Goal: Find specific page/section: Find specific page/section

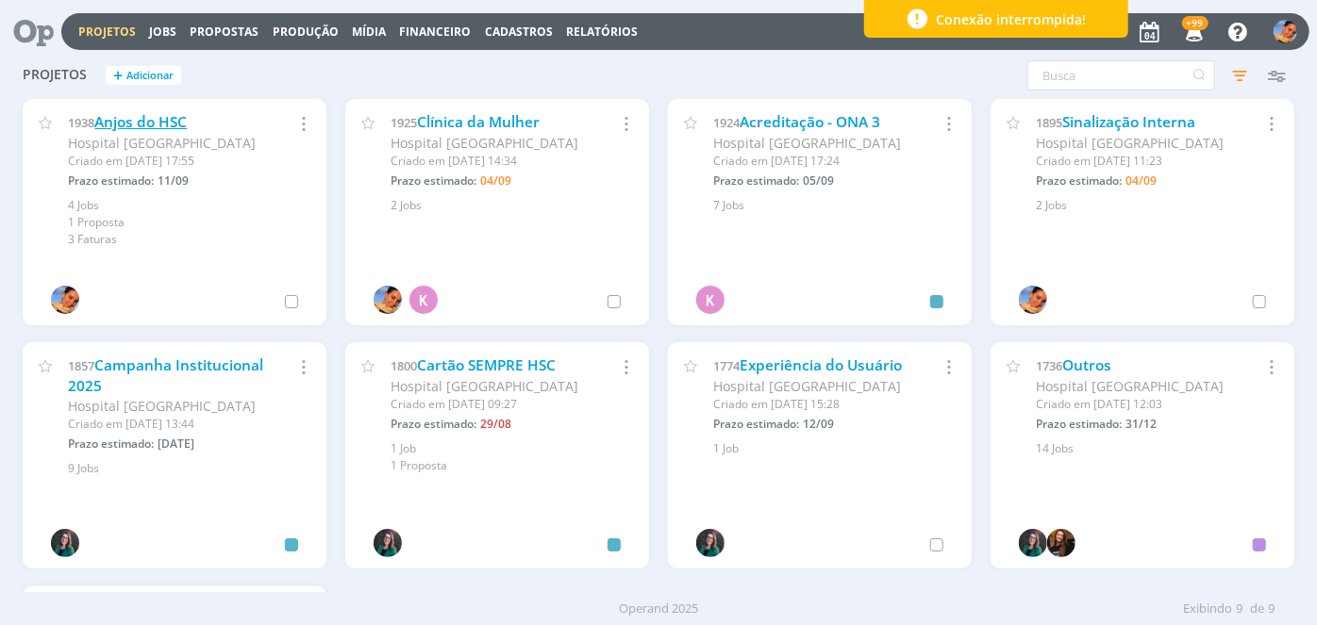
click at [168, 121] on link "Anjos do HSC" at bounding box center [140, 122] width 92 height 20
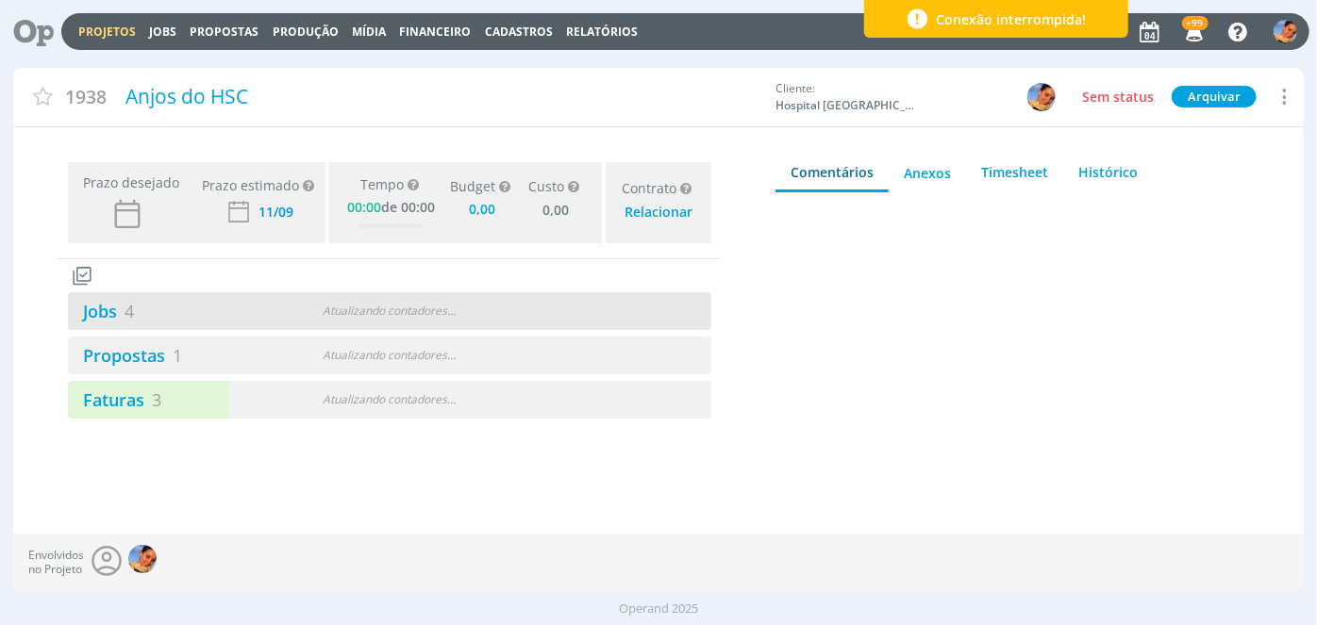
click at [175, 323] on div "Jobs 4" at bounding box center [177, 311] width 219 height 25
type input "0,00"
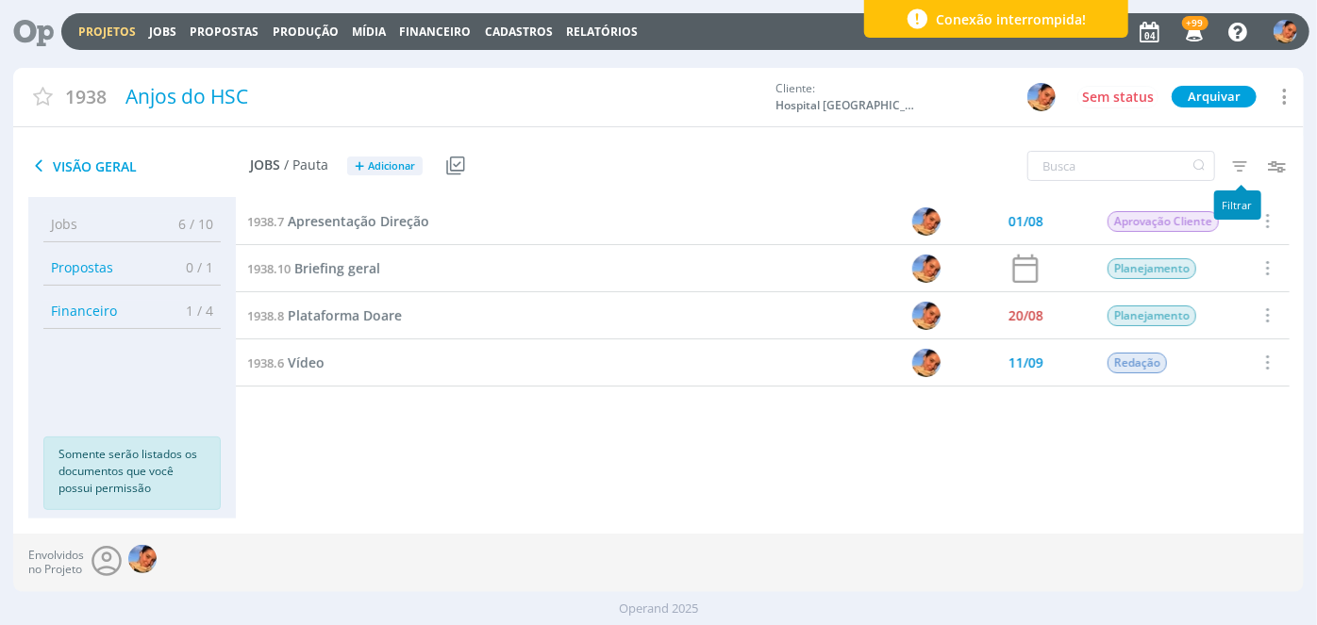
click at [1253, 156] on icon "button" at bounding box center [1240, 166] width 34 height 34
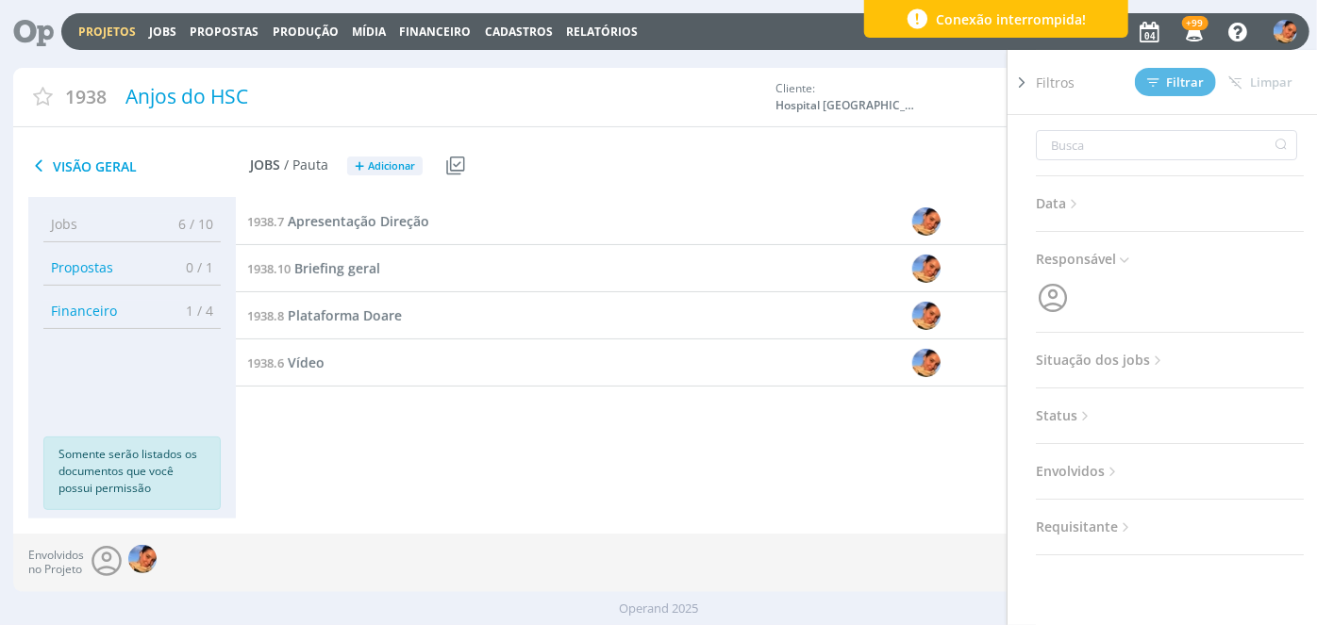
click at [1113, 360] on span "Situação dos jobs" at bounding box center [1101, 360] width 130 height 25
click at [1149, 405] on span at bounding box center [1159, 411] width 38 height 19
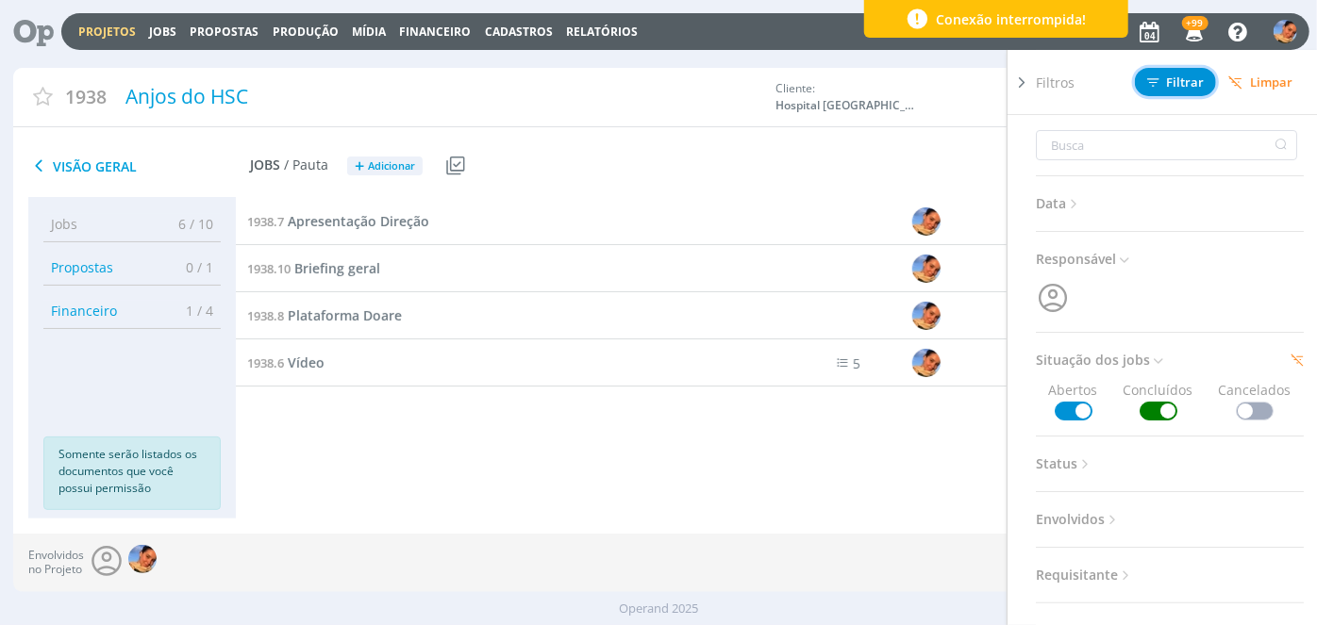
click at [1177, 77] on span "Filtrar" at bounding box center [1176, 82] width 58 height 12
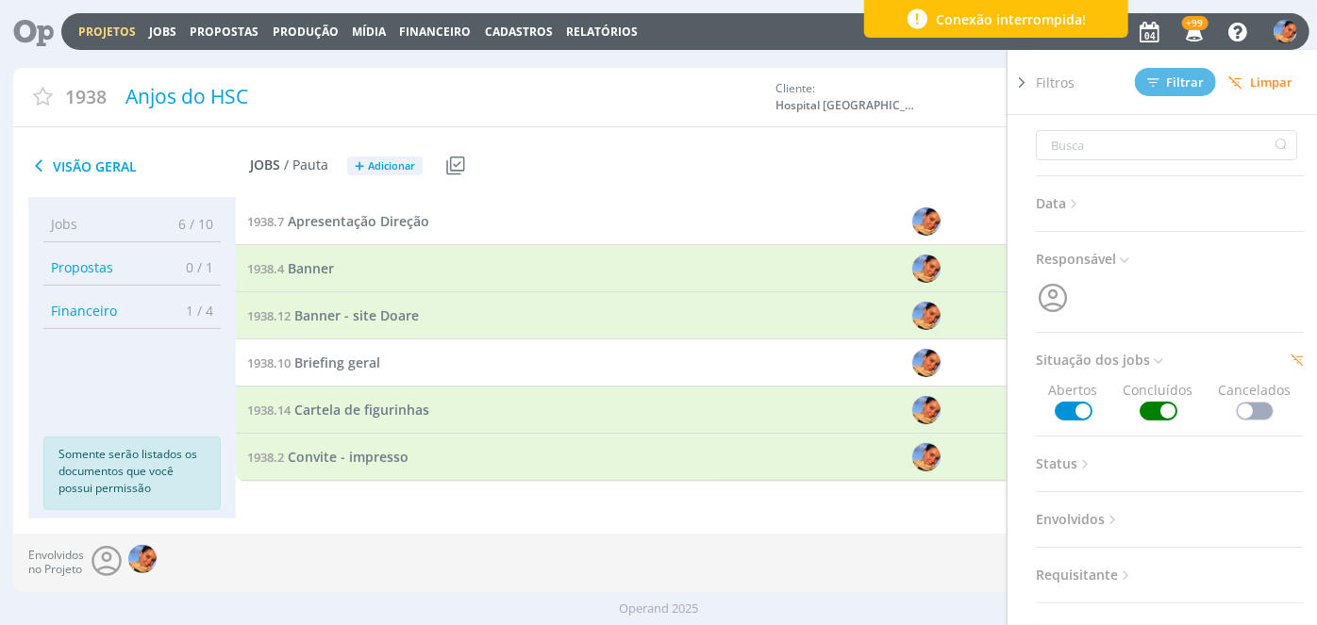
click at [822, 146] on div "Visão Geral Jobs / Pauta + Adicionar Usar Job de template Criar template a part…" at bounding box center [443, 166] width 860 height 47
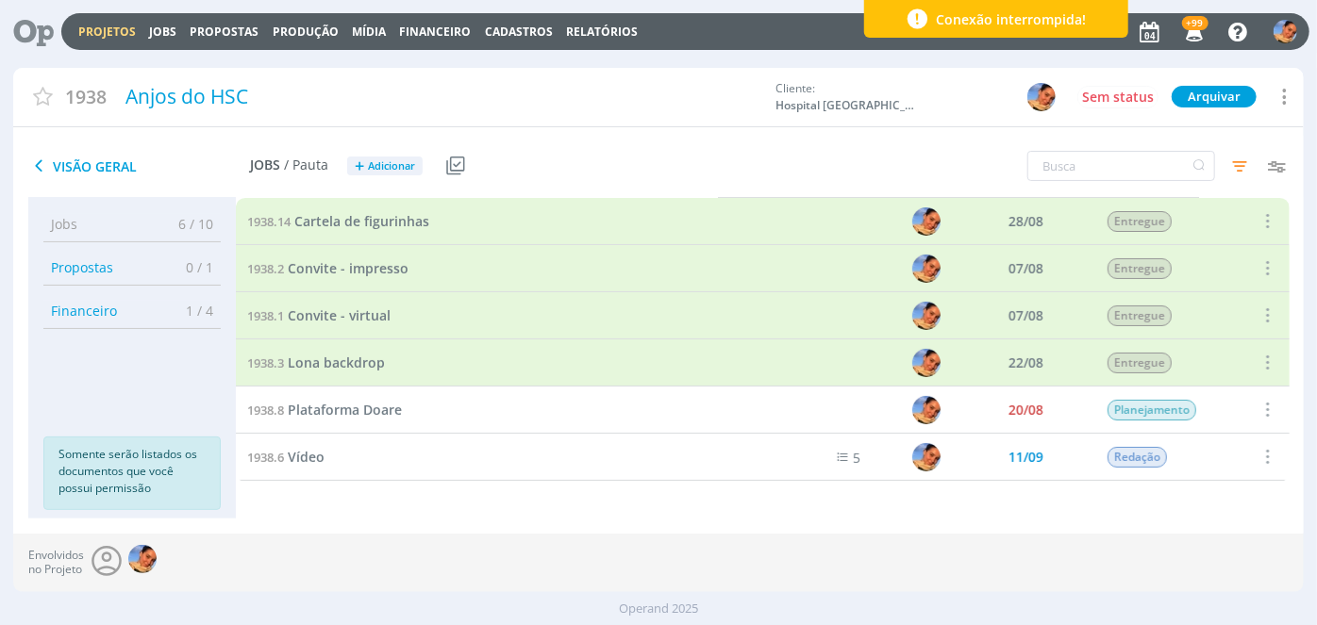
scroll to position [188, 0]
click at [316, 453] on span "Vídeo" at bounding box center [306, 458] width 37 height 18
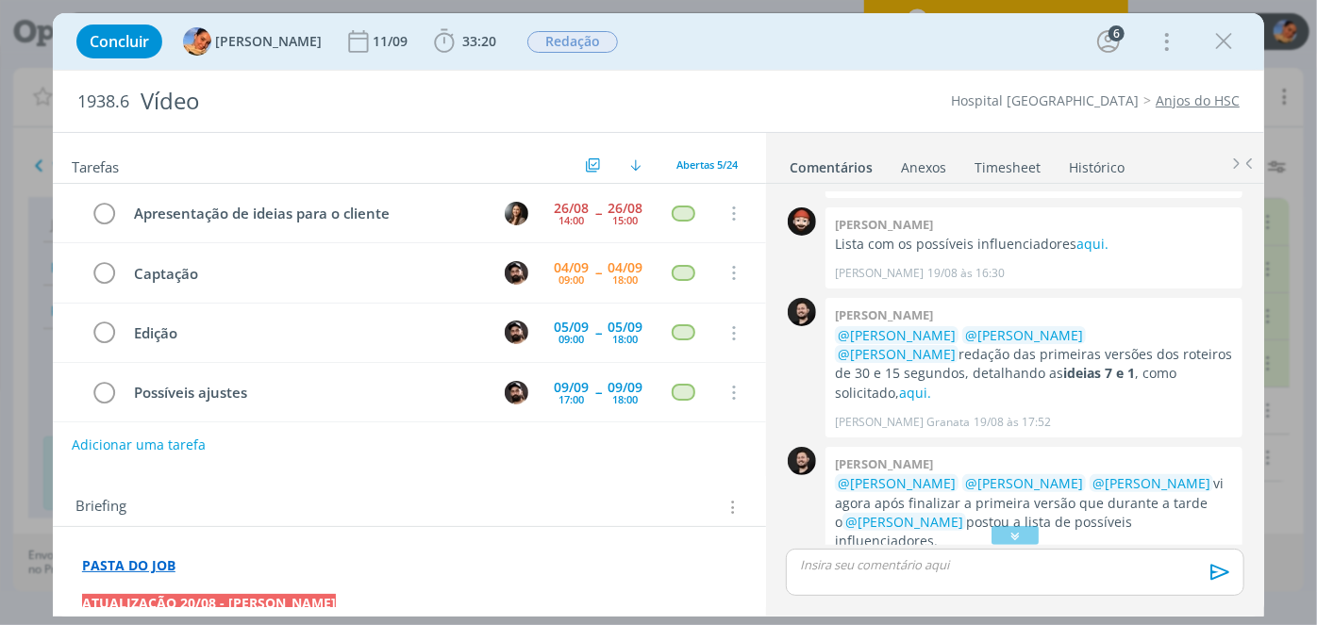
scroll to position [329, 0]
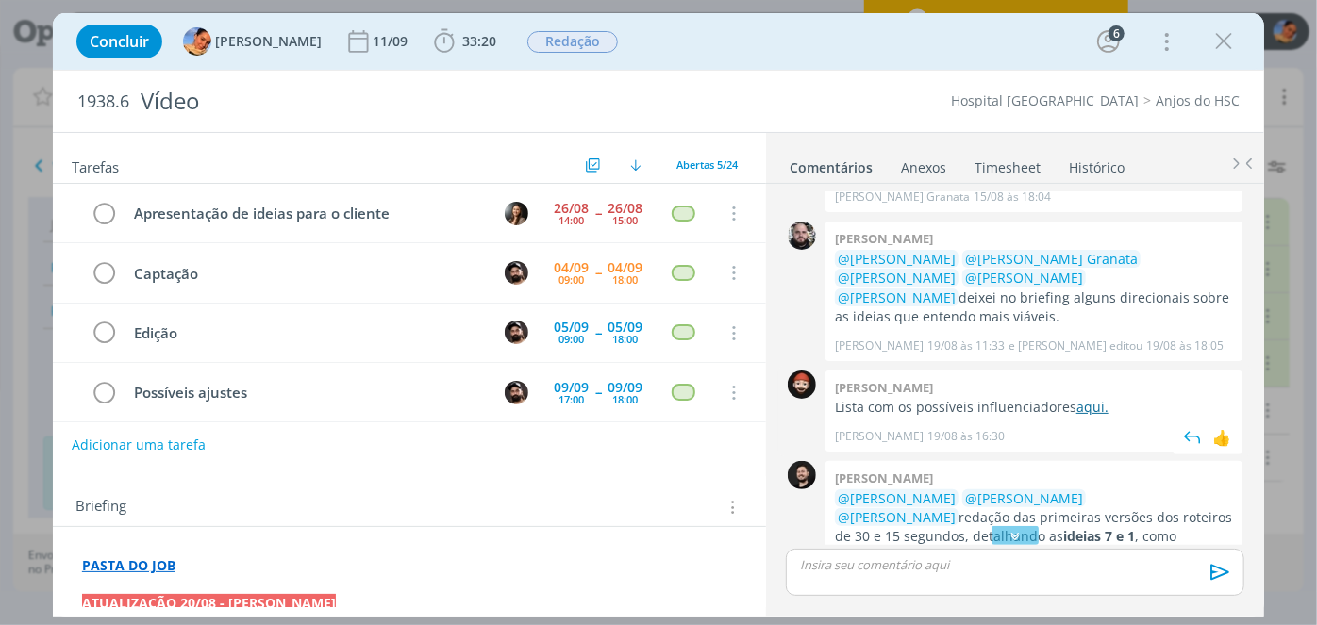
click at [1076, 398] on link "aqui." at bounding box center [1092, 407] width 32 height 18
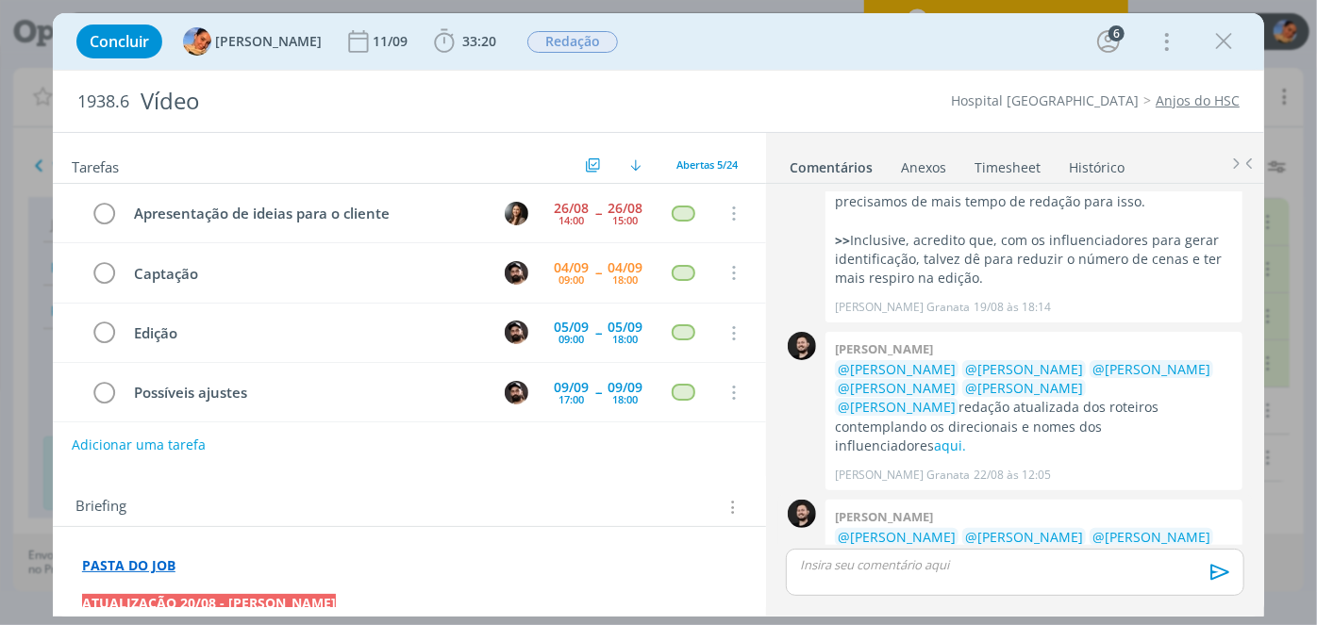
click at [1079, 566] on link "aqui." at bounding box center [1095, 575] width 32 height 18
click at [1223, 41] on icon "dialog" at bounding box center [1223, 41] width 28 height 28
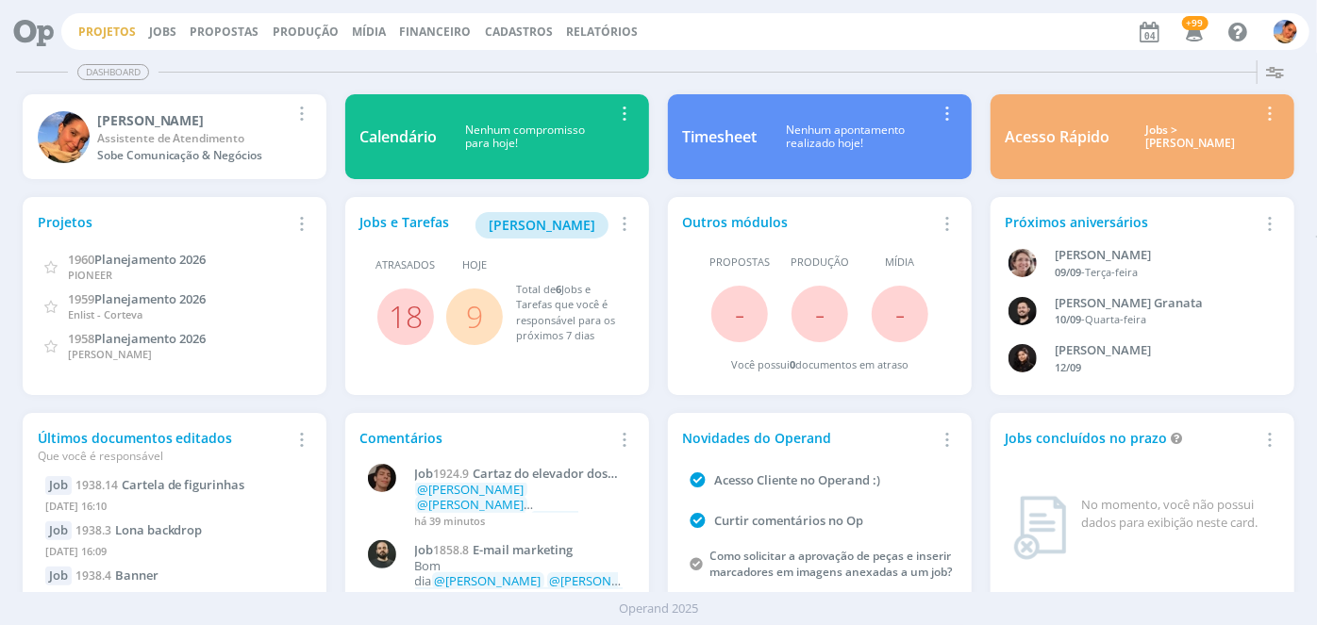
click at [110, 30] on link "Projetos" at bounding box center [107, 32] width 58 height 16
